Goal: Information Seeking & Learning: Learn about a topic

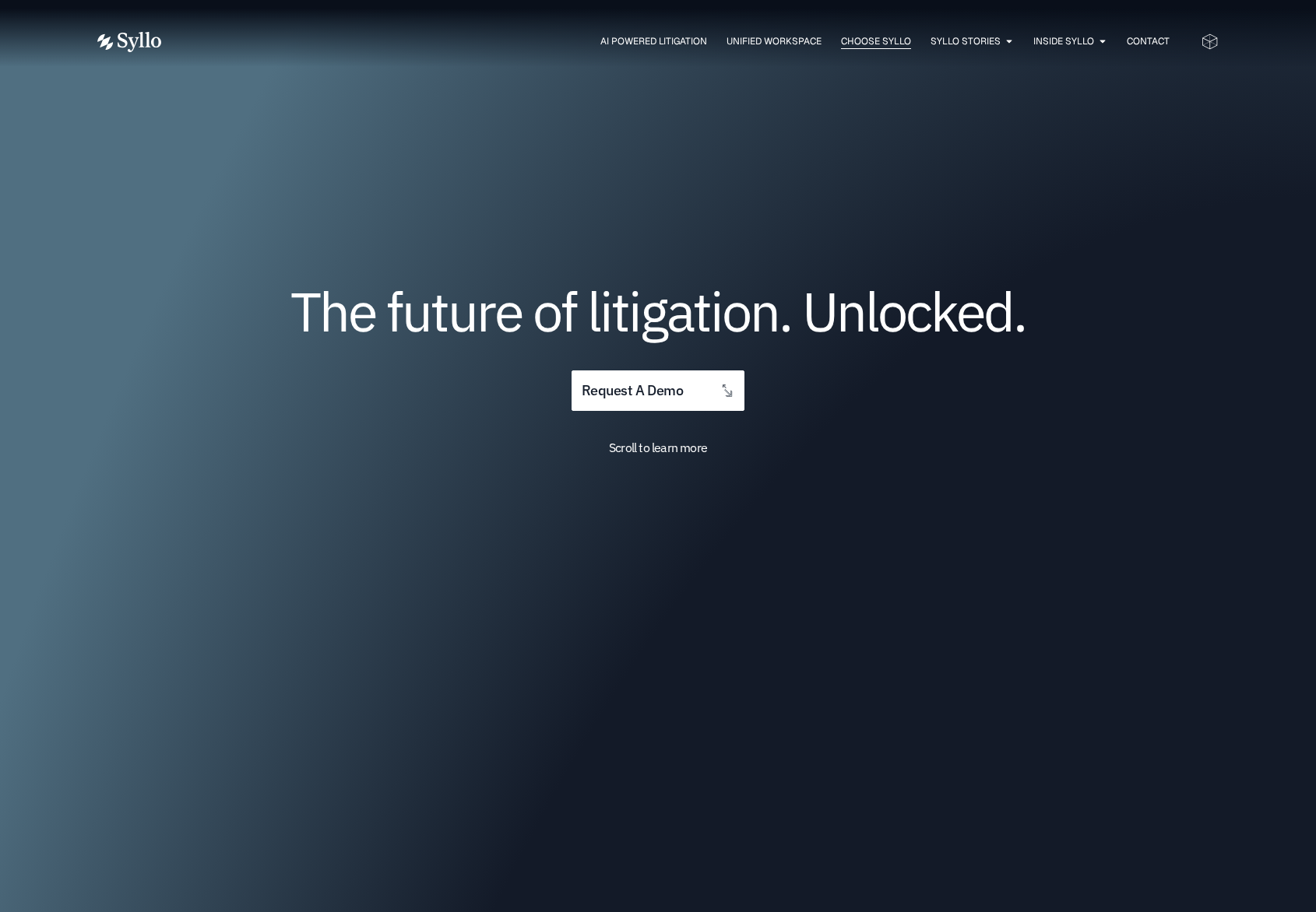
click at [854, 35] on span "Choose Syllo" at bounding box center [876, 41] width 70 height 14
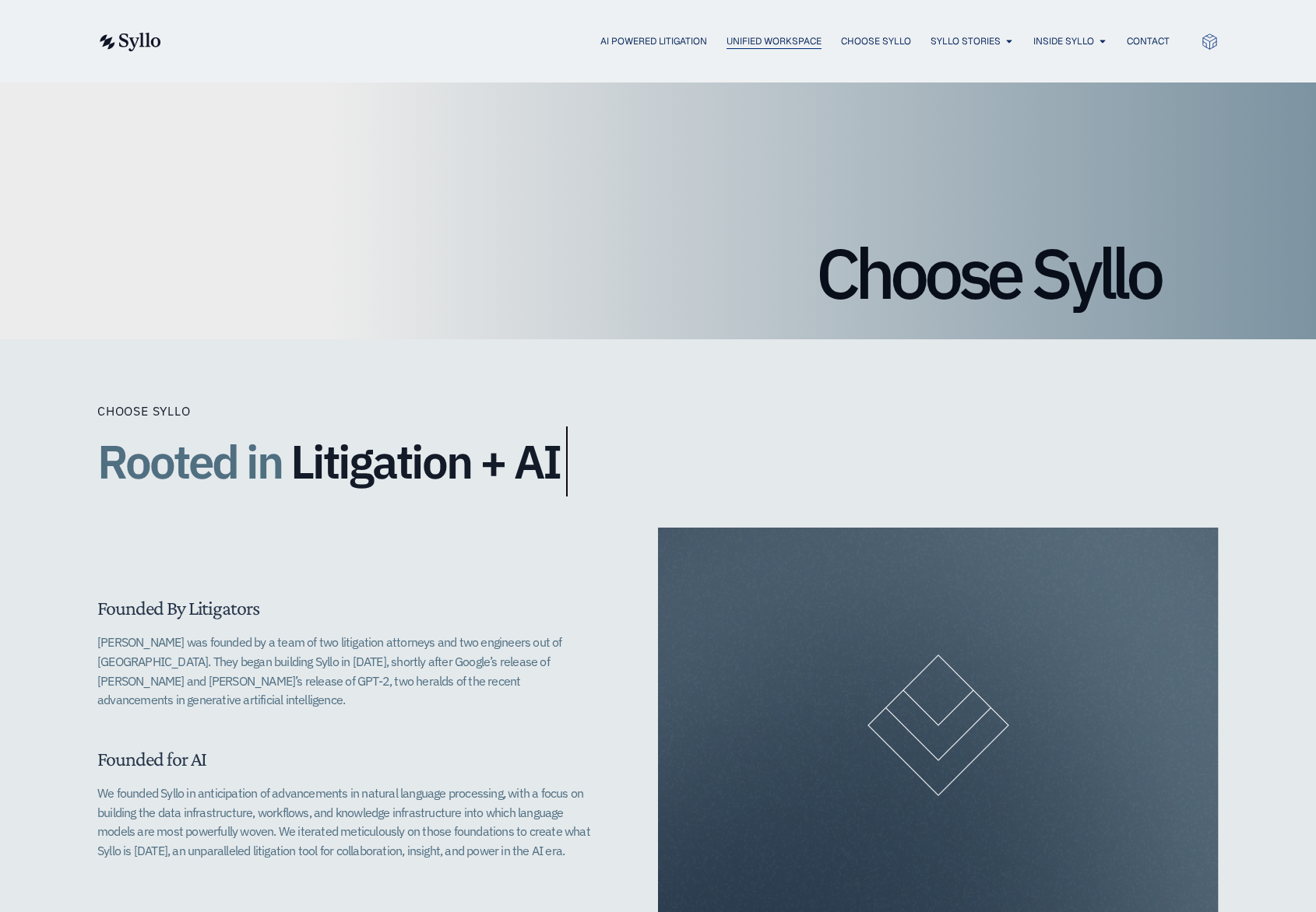
click at [770, 45] on span "Unified Workspace" at bounding box center [774, 41] width 95 height 14
